Goal: Task Accomplishment & Management: Use online tool/utility

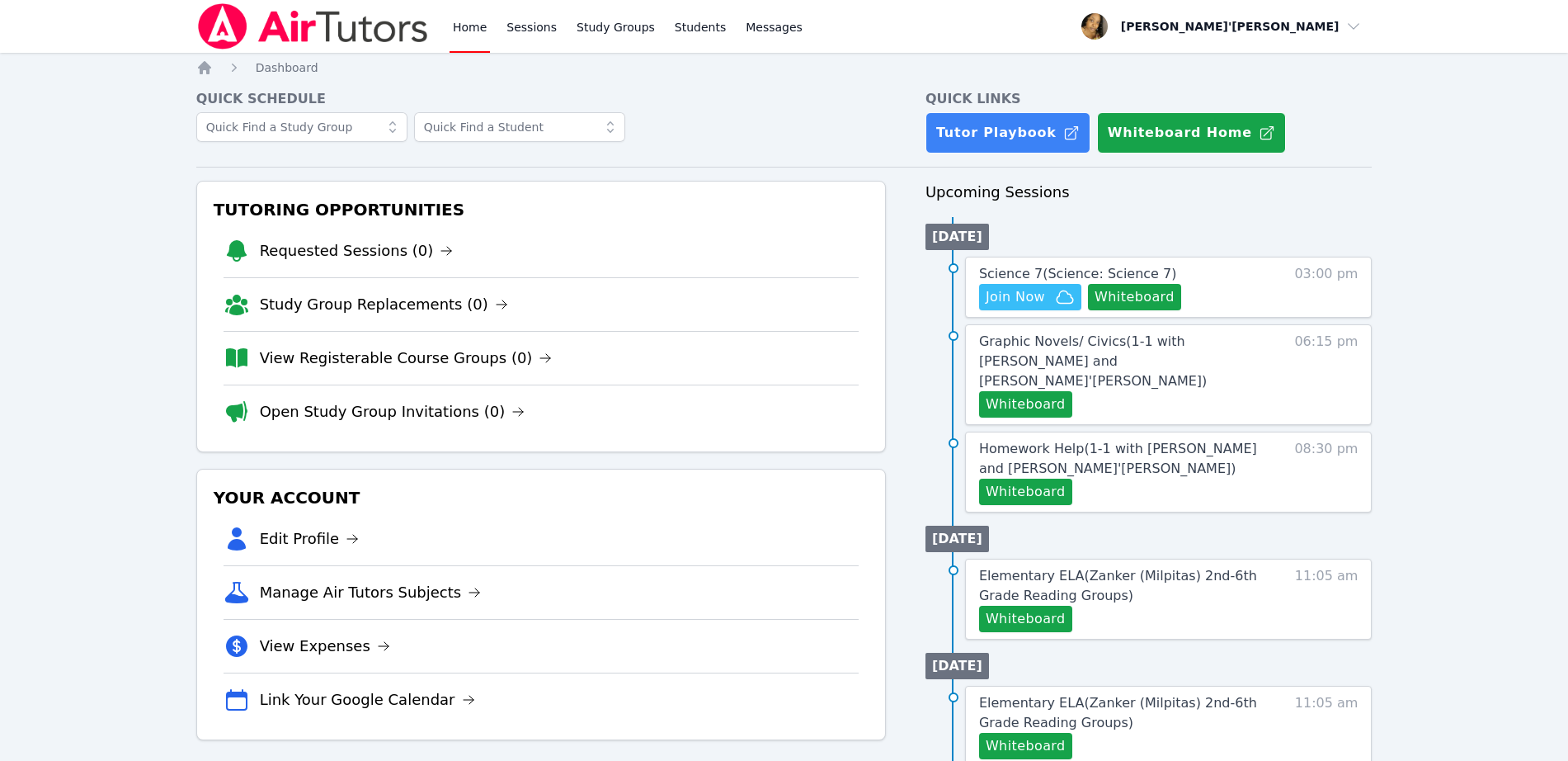
click at [172, 247] on div "Home Sessions Study Groups Students Messages Open user menu Lee'Tayna Hostick O…" at bounding box center [784, 661] width 1568 height 1323
click at [1130, 300] on button "Whiteboard" at bounding box center [1134, 297] width 93 height 26
click at [1035, 300] on span "Join Now" at bounding box center [1016, 297] width 59 height 20
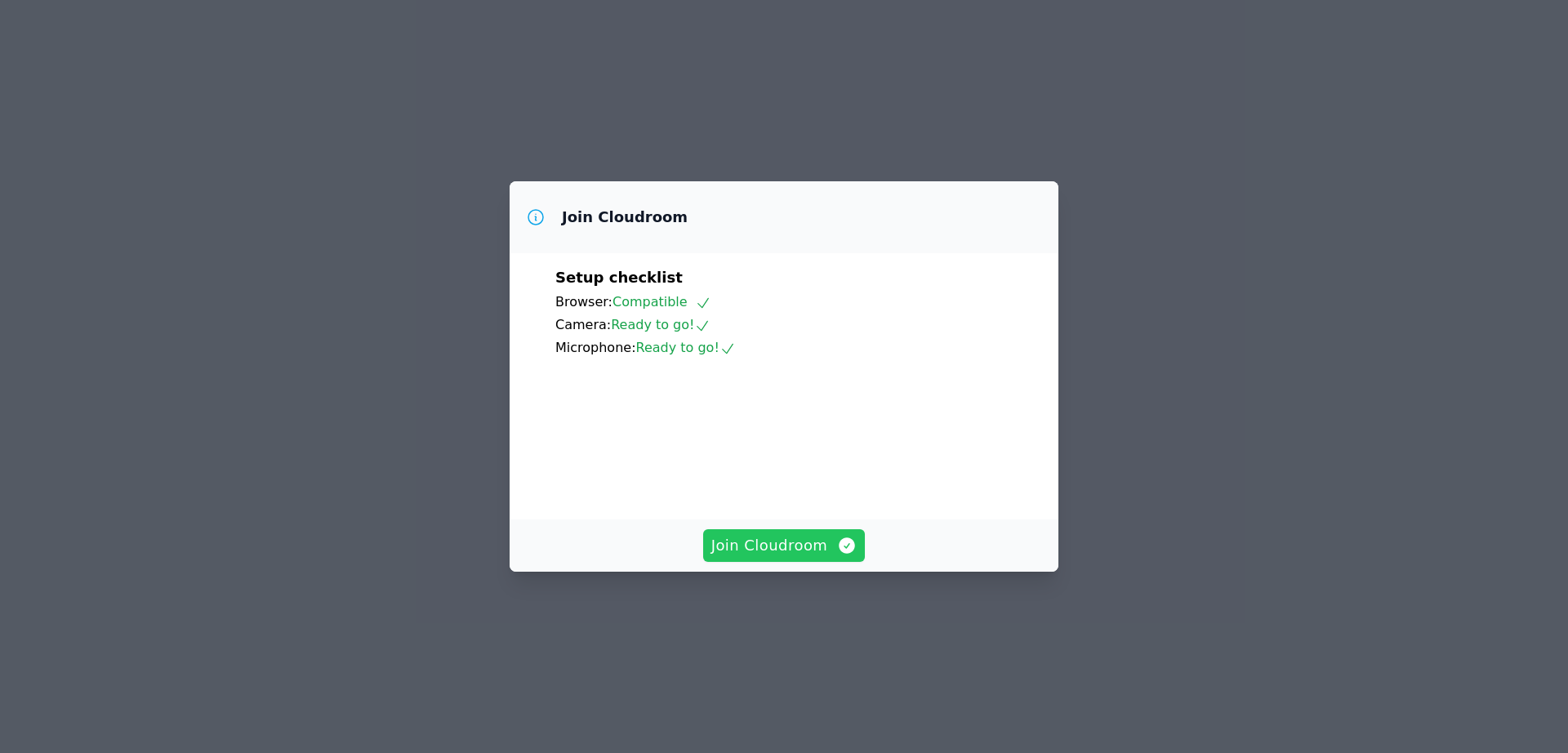
click at [784, 562] on button "Join Cloudroom" at bounding box center [784, 545] width 162 height 33
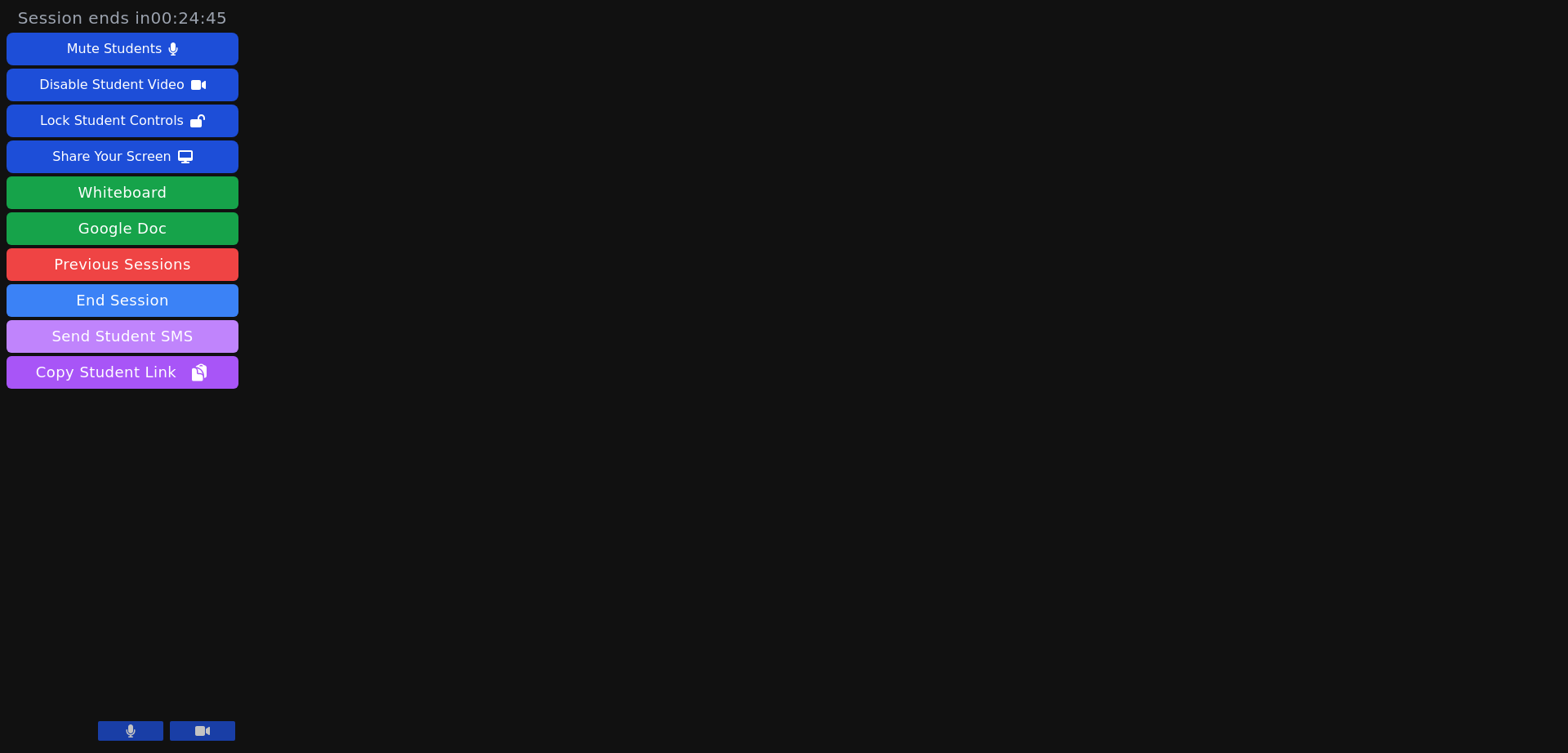
click at [189, 334] on button "Send Student SMS" at bounding box center [122, 336] width 232 height 33
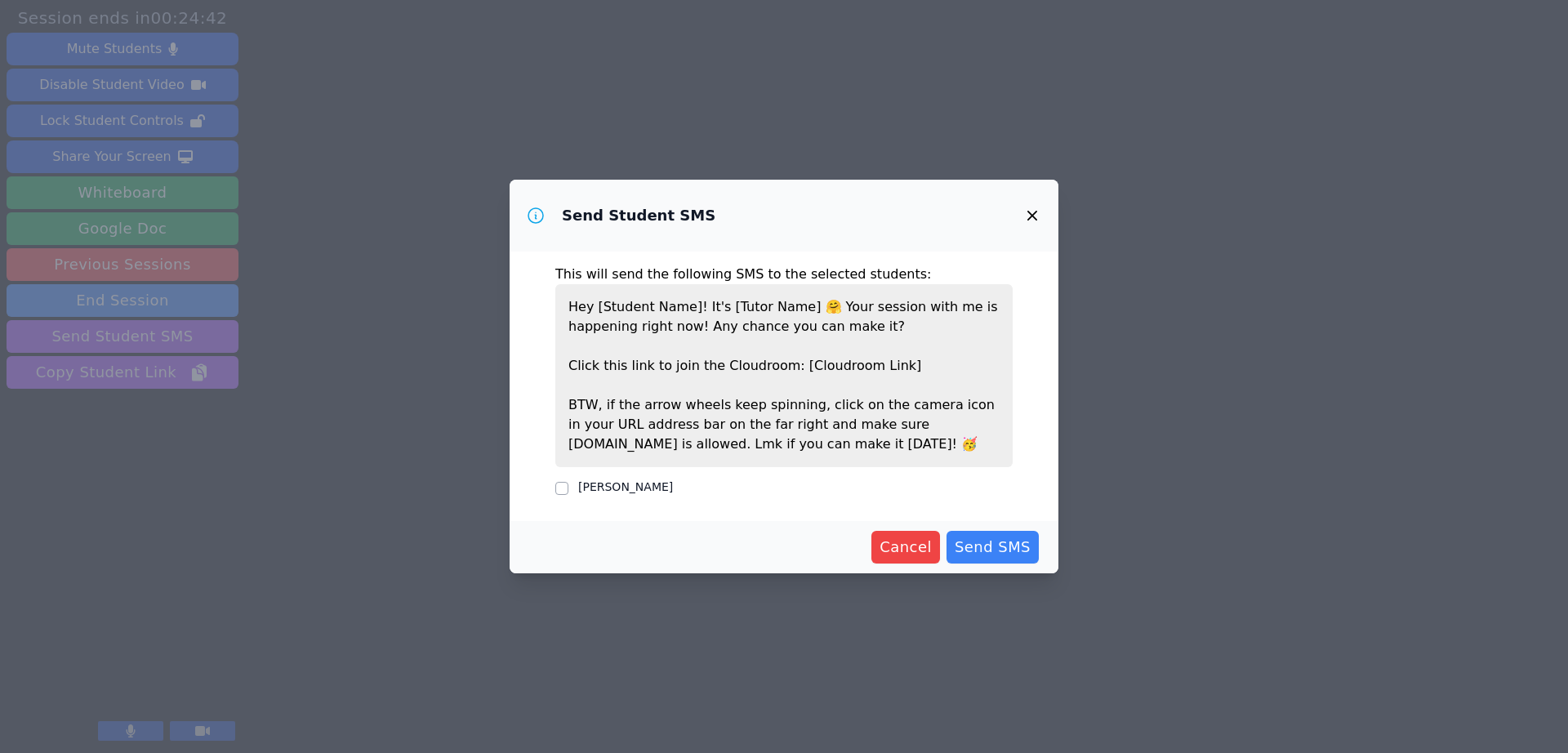
click at [629, 486] on label "Hayden Mersereau" at bounding box center [626, 486] width 95 height 13
click at [568, 486] on input "Hayden Mersereau" at bounding box center [561, 488] width 13 height 13
checkbox input "true"
click at [1000, 550] on span "Send SMS" at bounding box center [992, 547] width 76 height 23
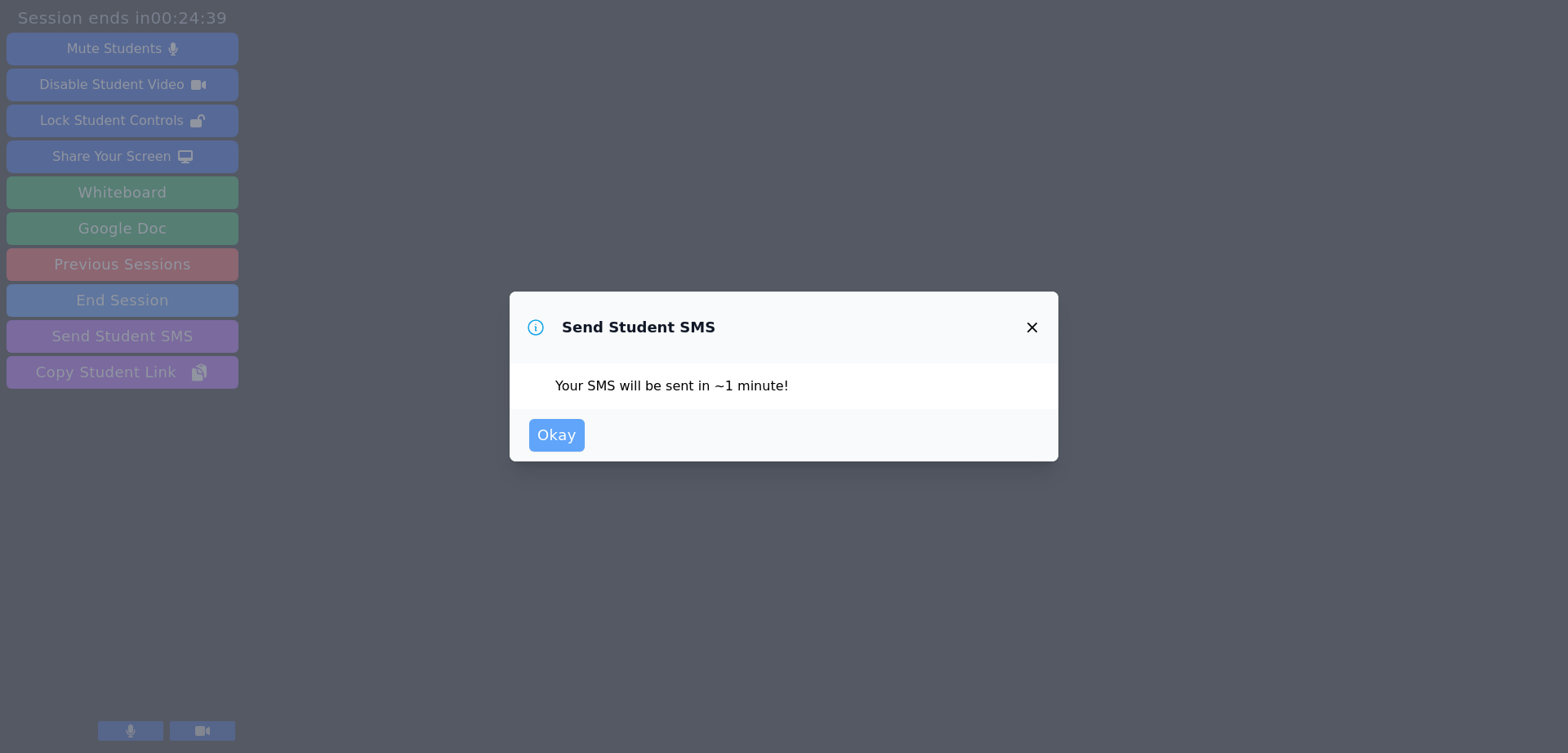
click at [535, 432] on button "Okay" at bounding box center [557, 434] width 55 height 33
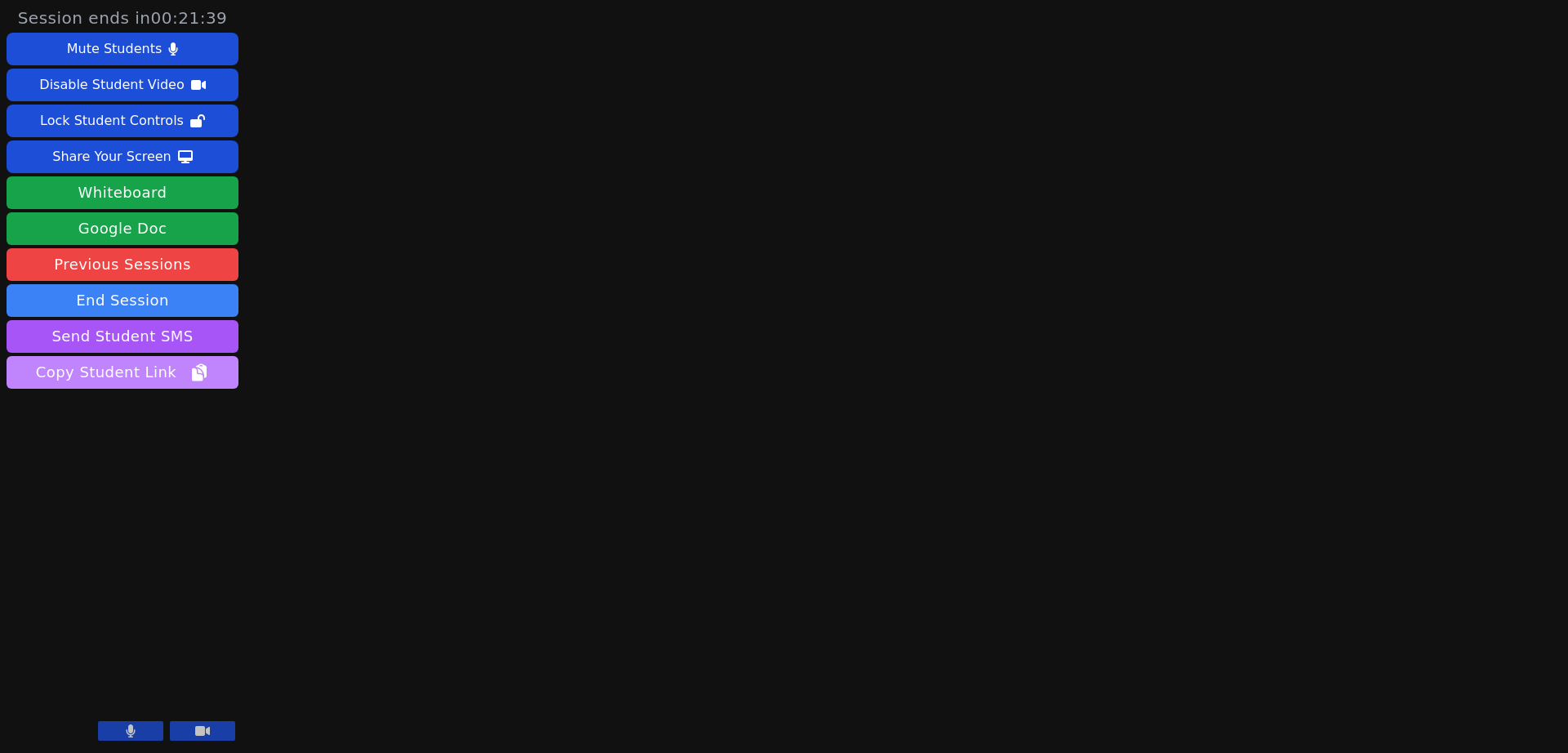
click at [135, 373] on span "Copy Student Link" at bounding box center [122, 373] width 173 height 23
click at [136, 722] on button at bounding box center [130, 731] width 65 height 20
click at [801, 480] on main at bounding box center [907, 376] width 441 height 753
click at [1268, 507] on div "Session ends in 00:19:56 Mute Students Disable Student Video Lock Student Contr…" at bounding box center [784, 376] width 1568 height 753
click at [499, 132] on div "Session ends in 00:11:10 Mute Students Disable Student Video Lock Student Contr…" at bounding box center [784, 376] width 1568 height 753
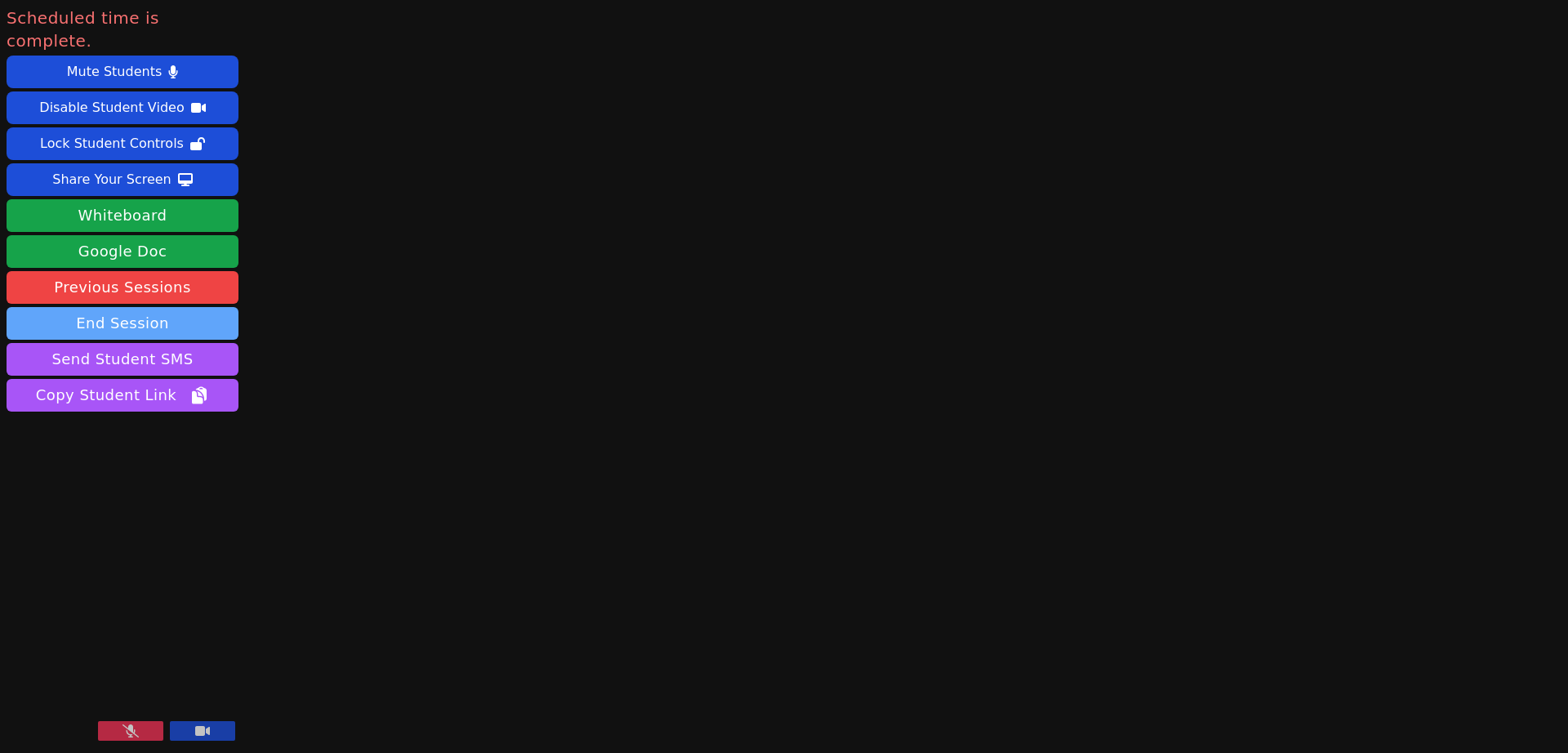
click at [140, 307] on button "End Session" at bounding box center [122, 323] width 232 height 33
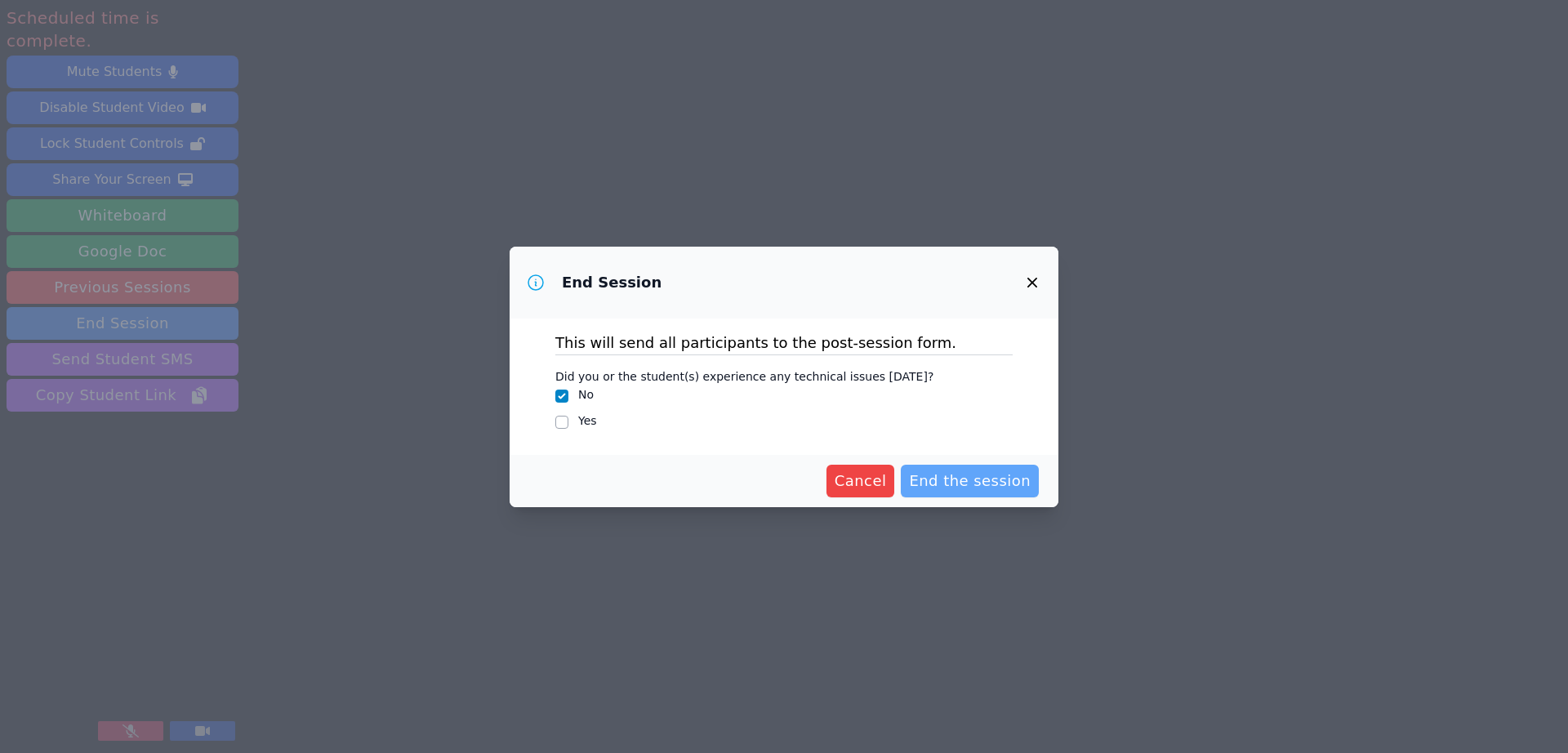
click at [971, 478] on span "End the session" at bounding box center [970, 481] width 121 height 23
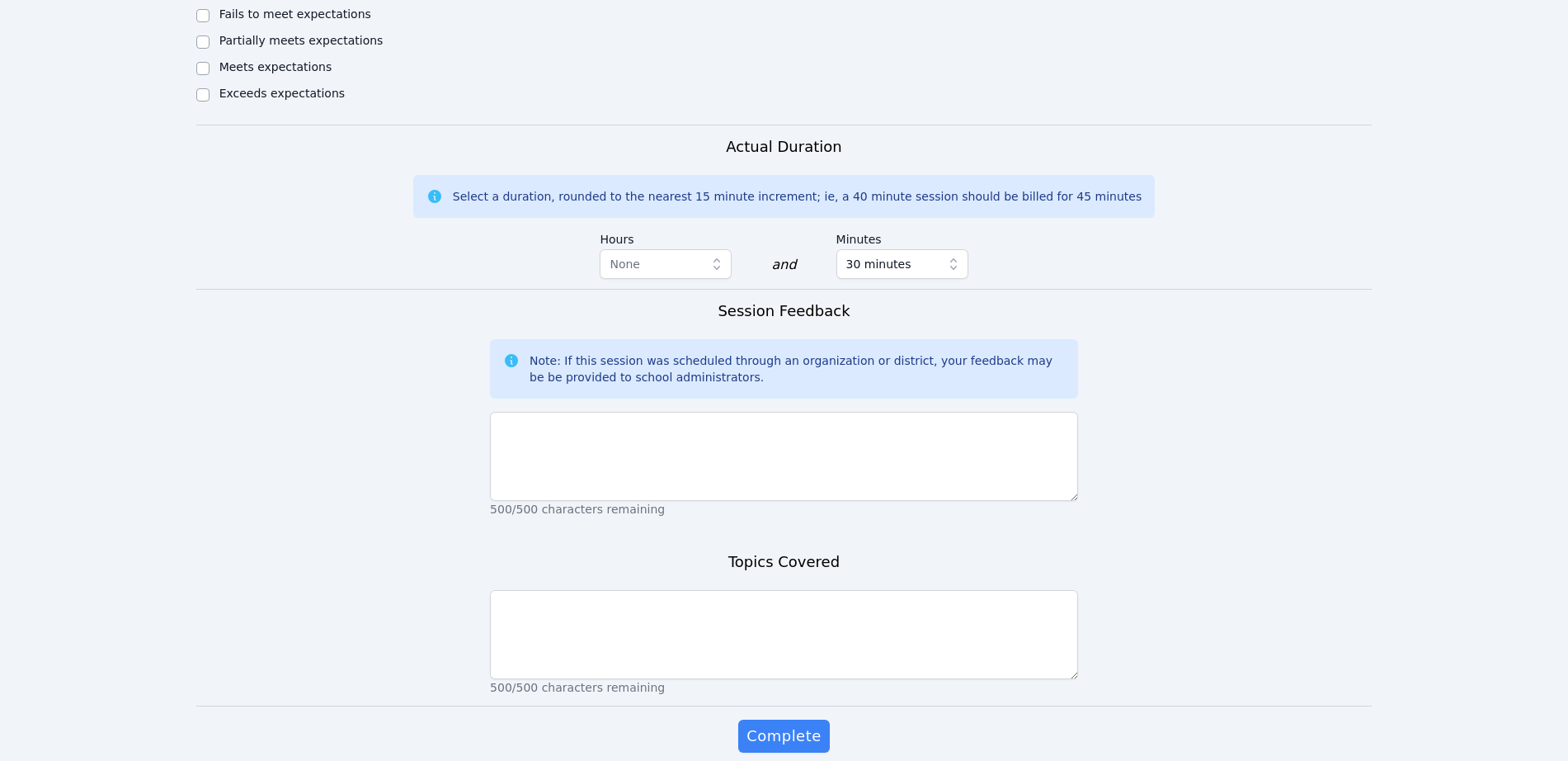
scroll to position [904, 0]
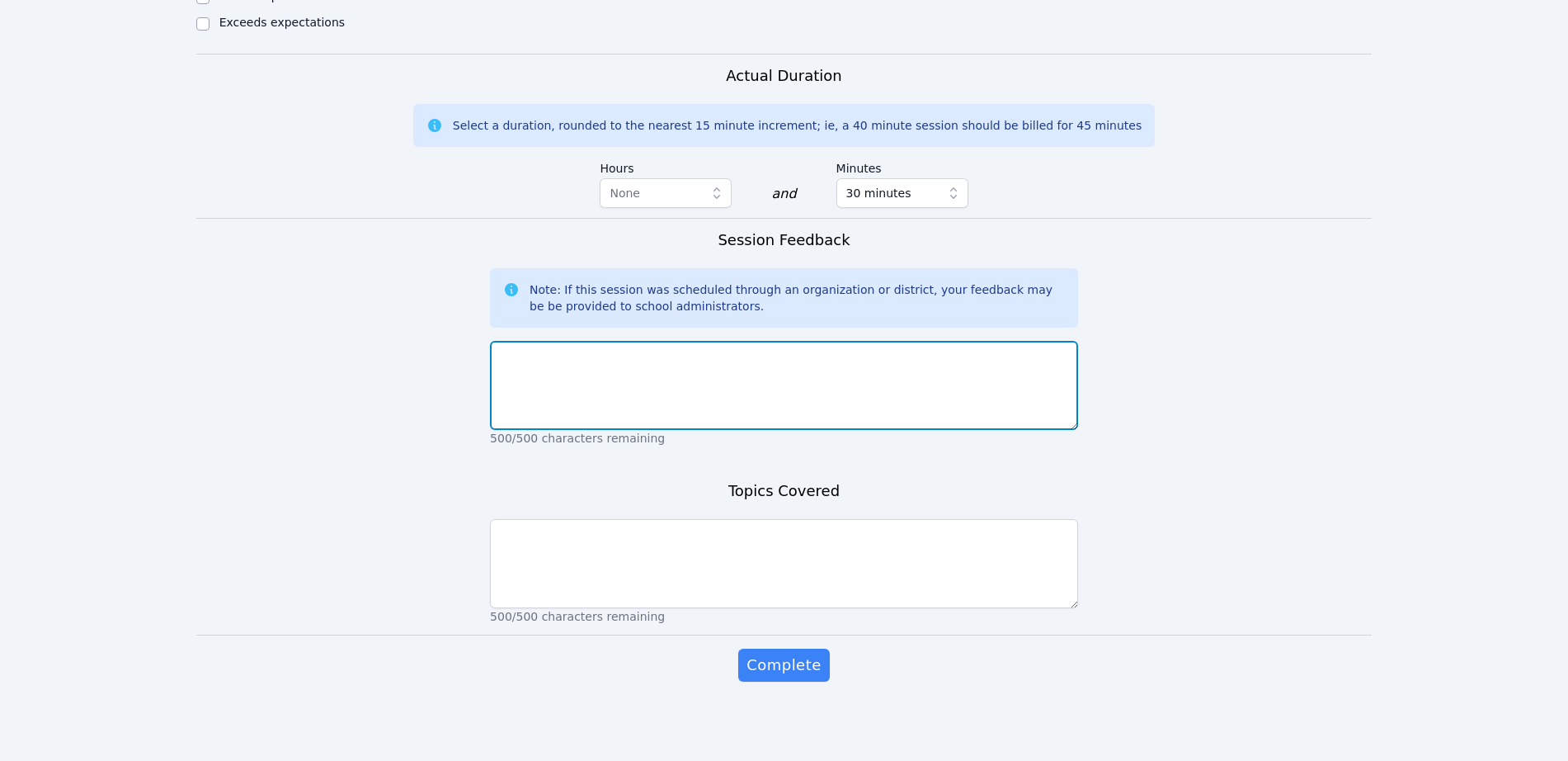
click at [621, 365] on textarea at bounding box center [784, 385] width 588 height 89
click at [623, 357] on textarea at bounding box center [784, 385] width 588 height 89
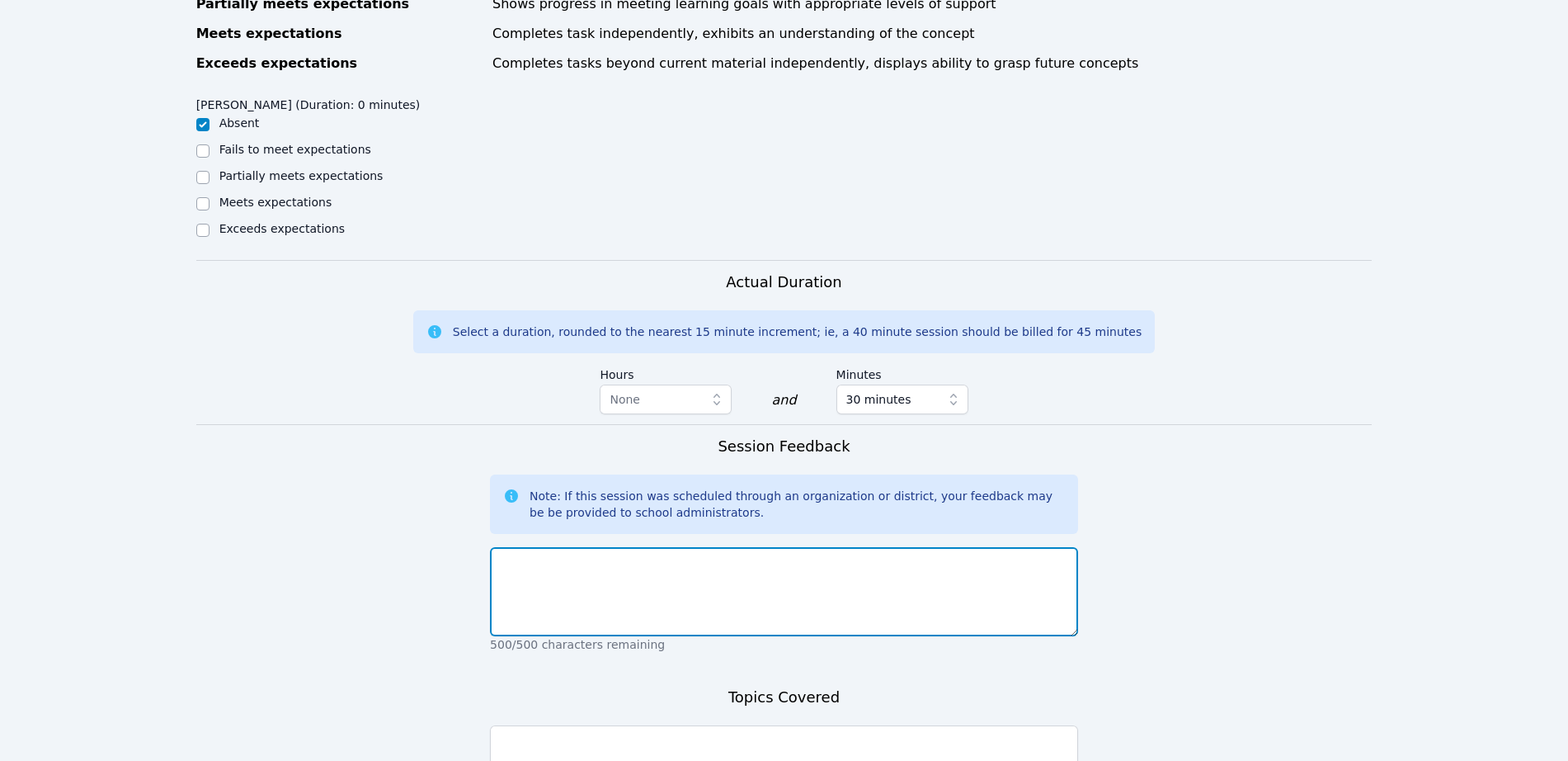
scroll to position [802, 0]
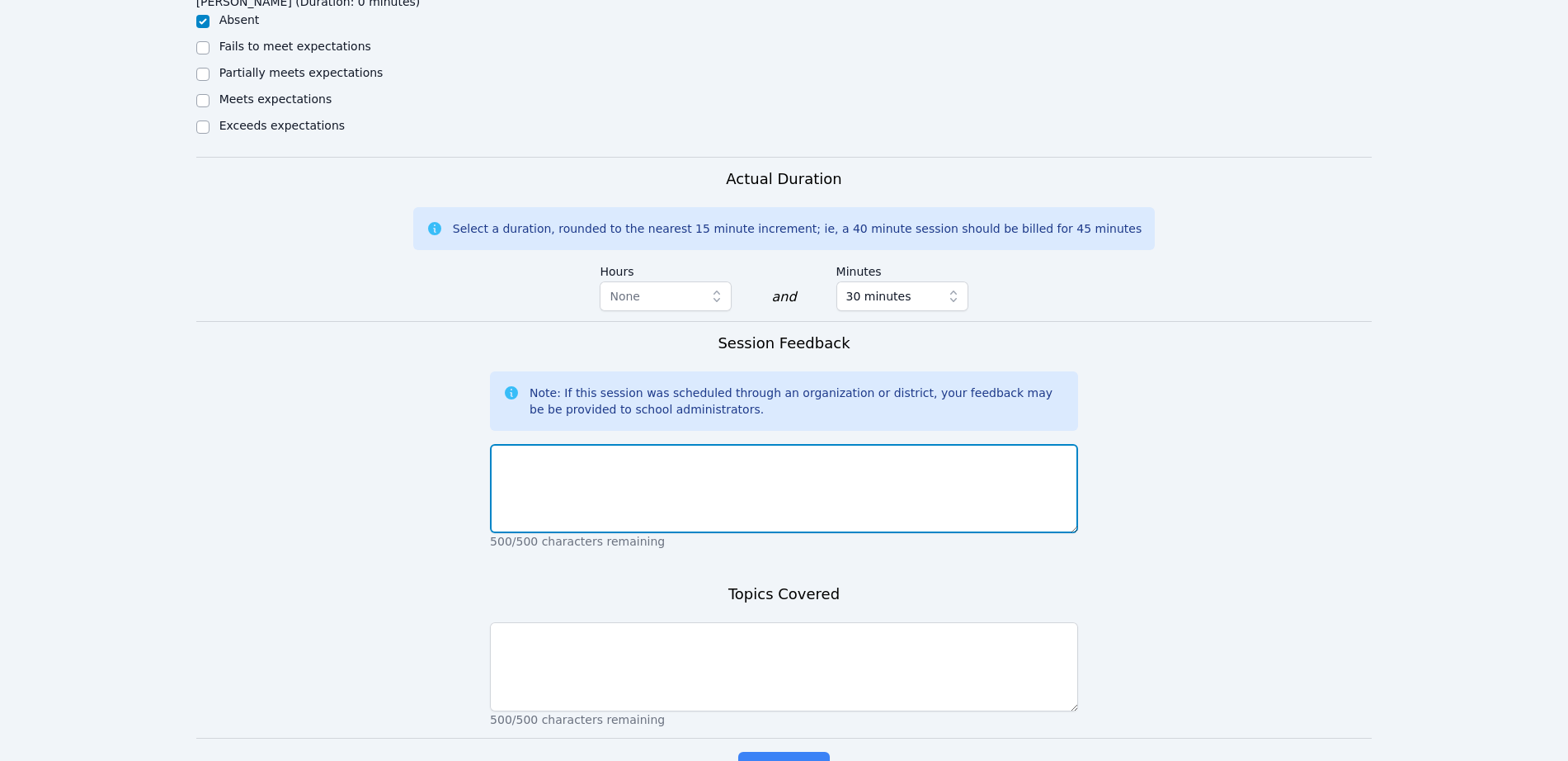
click at [643, 500] on textarea at bounding box center [784, 488] width 588 height 89
type textarea "T"
drag, startPoint x: 1036, startPoint y: 462, endPoint x: 802, endPoint y: 482, distance: 234.9
click at [802, 482] on textarea "SNS - The student was supposed to contact me about any issues logging in when I…" at bounding box center [784, 488] width 588 height 89
type textarea "SNS - The student was supposed to contact me about any issues logging in when I…"
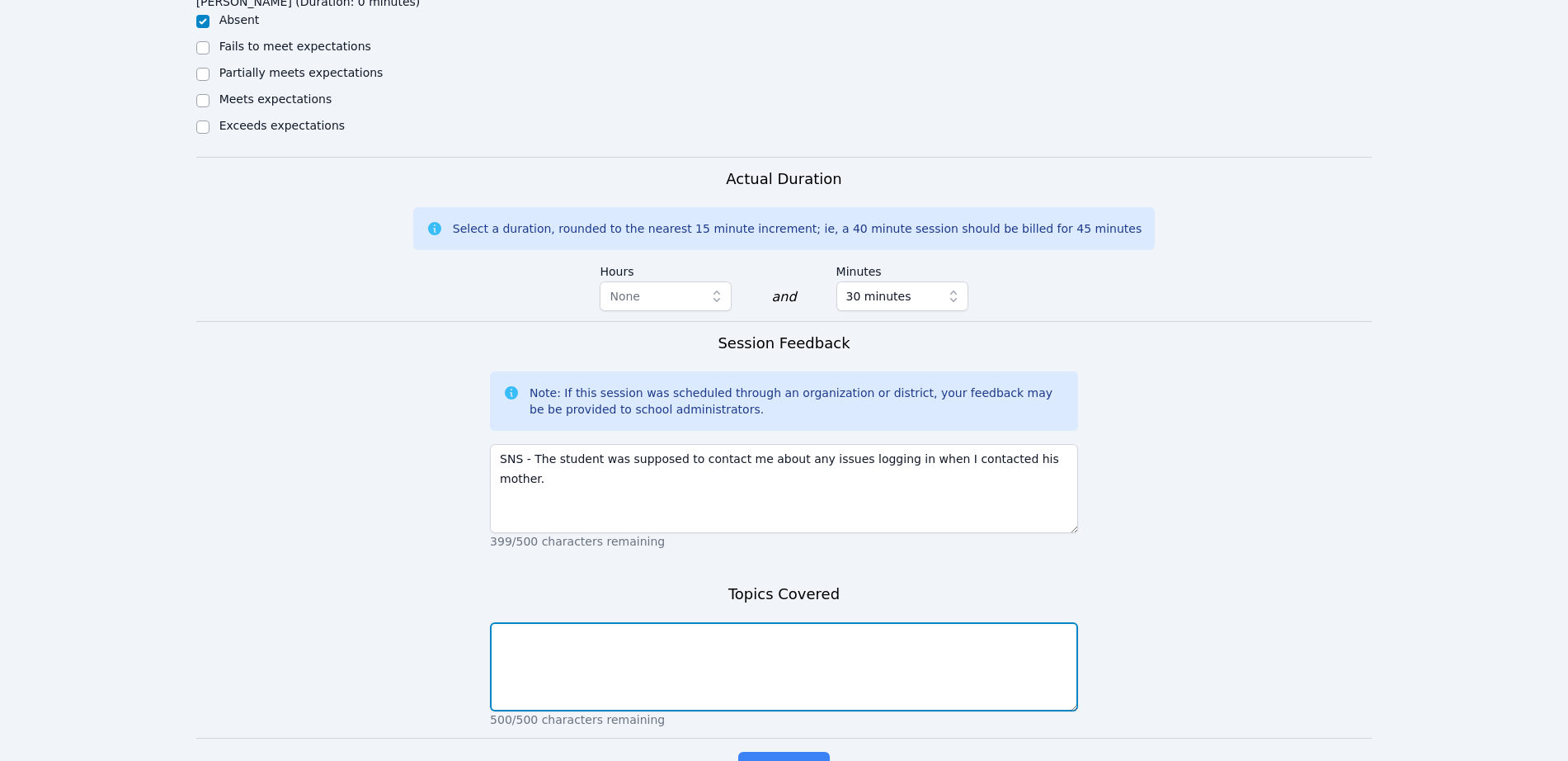
click at [581, 655] on textarea at bounding box center [784, 666] width 588 height 89
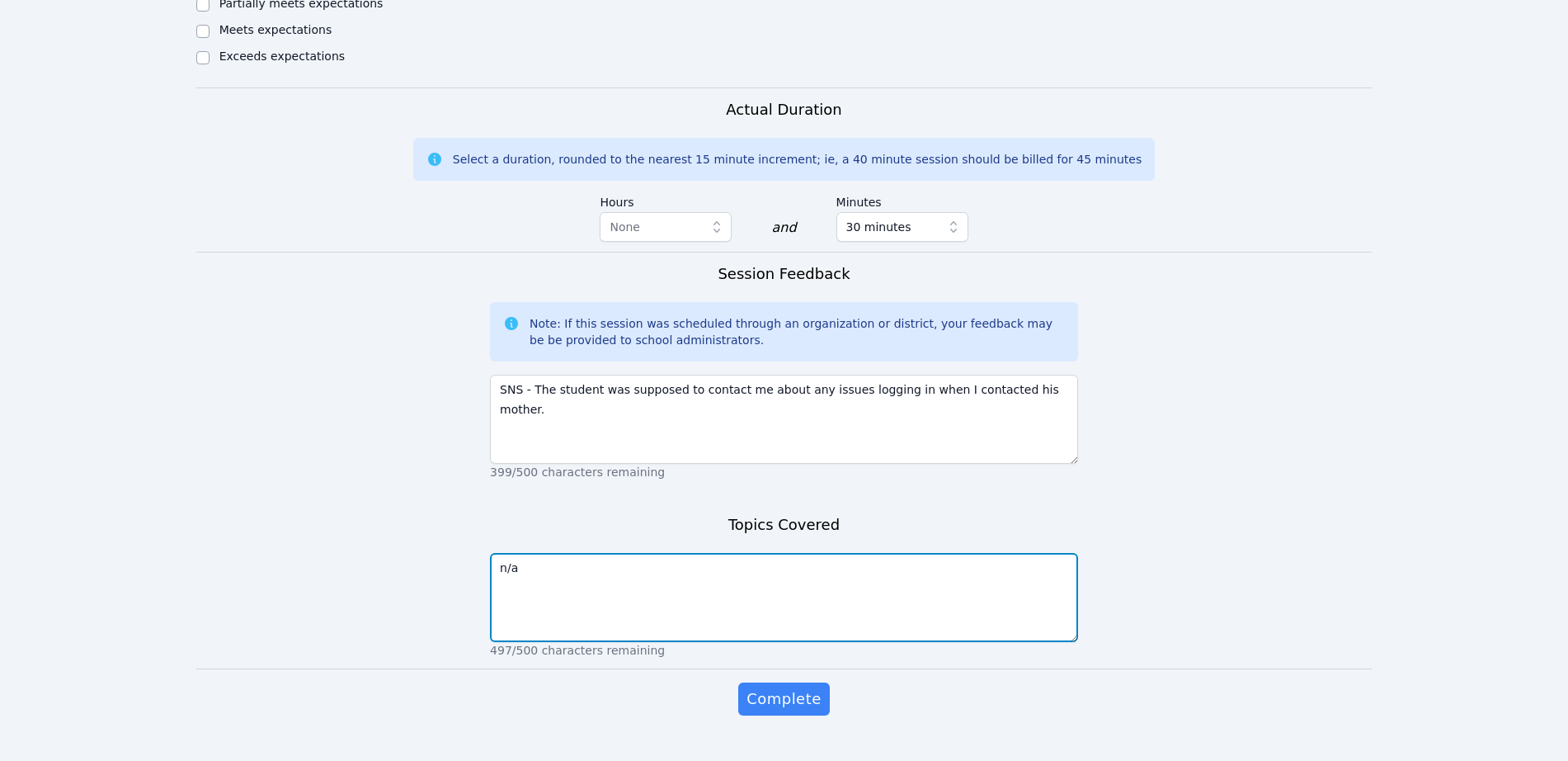
scroll to position [904, 0]
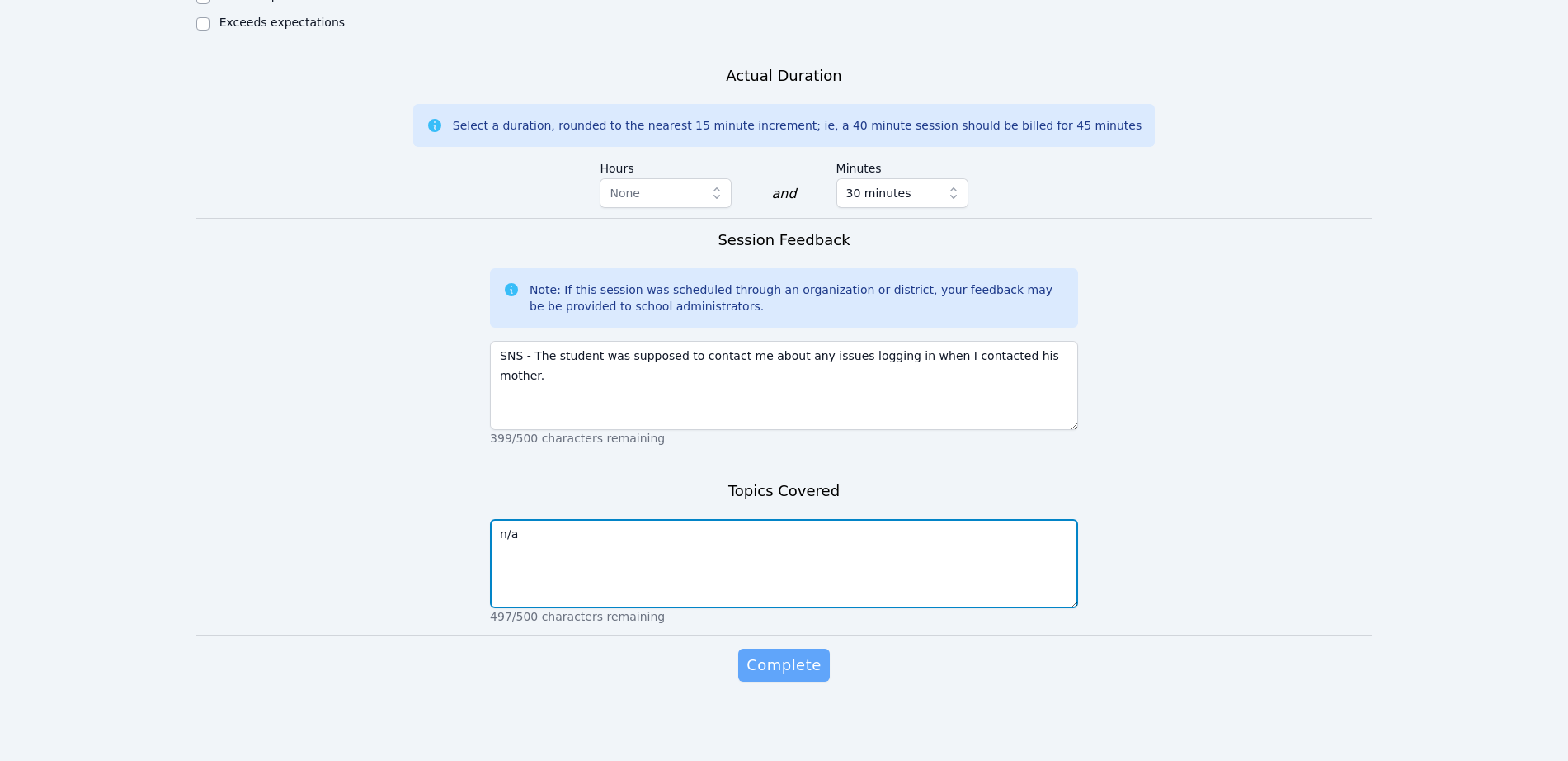
type textarea "n/a"
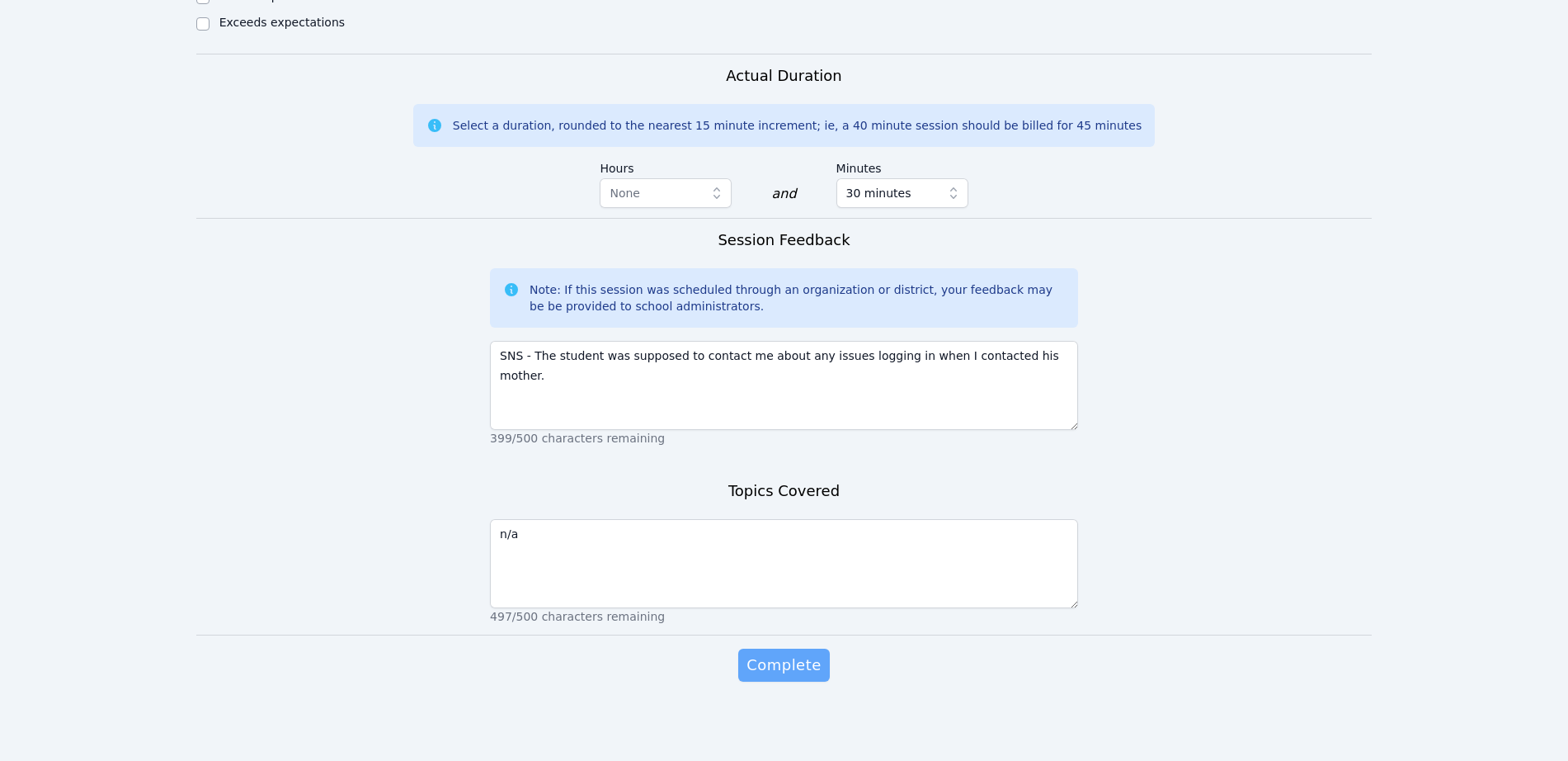
click at [760, 681] on button "Complete" at bounding box center [783, 665] width 91 height 33
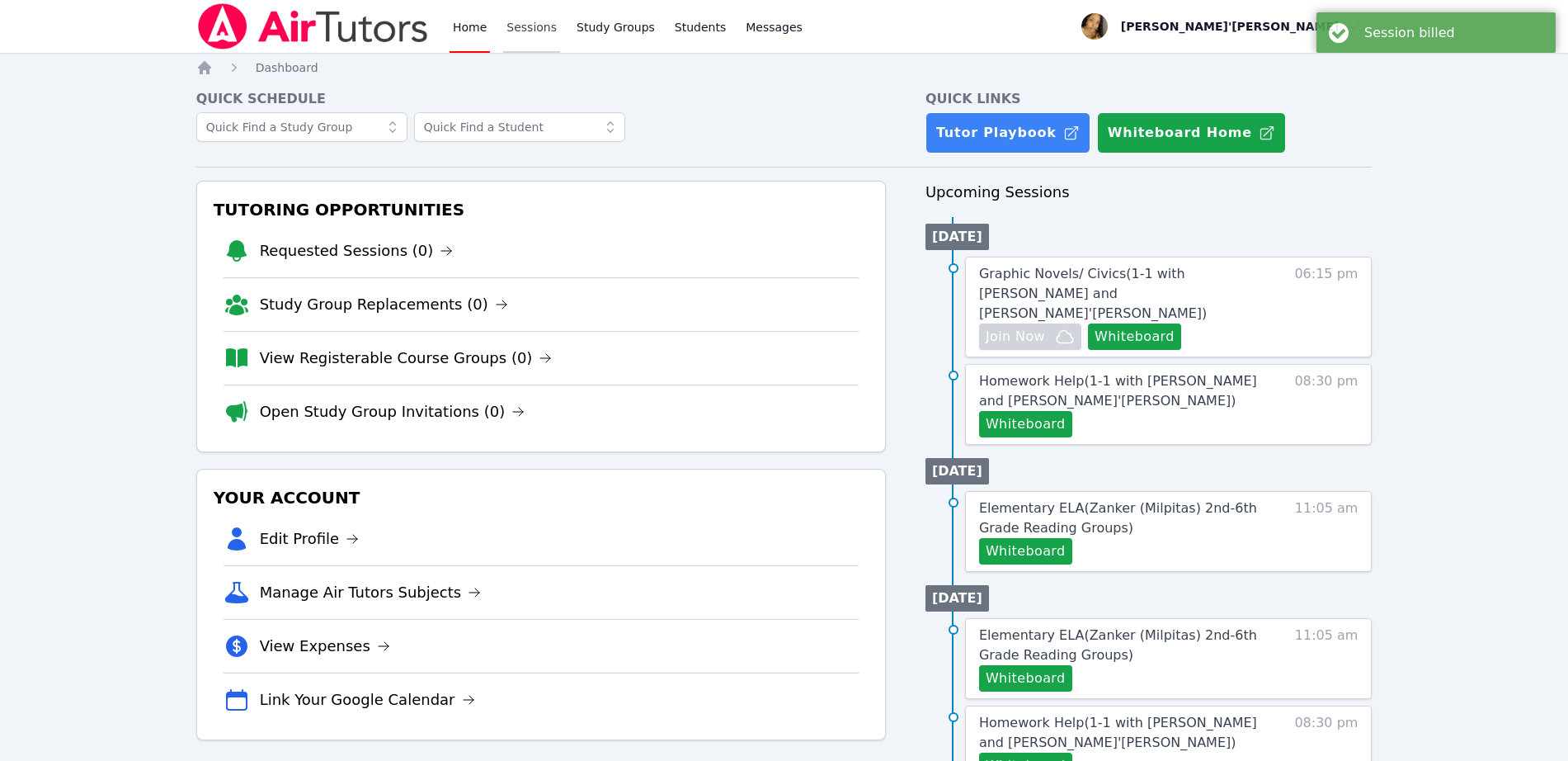
click at [523, 30] on link "Sessions" at bounding box center [531, 26] width 57 height 53
click at [142, 253] on div "Home Sessions Study Groups Students Messages Open user menu Lee'Tayna Hostick O…" at bounding box center [784, 691] width 1568 height 1382
click at [135, 155] on div "Home Sessions Study Groups Students Messages Open user menu [PERSON_NAME]'[PERS…" at bounding box center [784, 691] width 1568 height 1382
